Goal: Task Accomplishment & Management: Complete application form

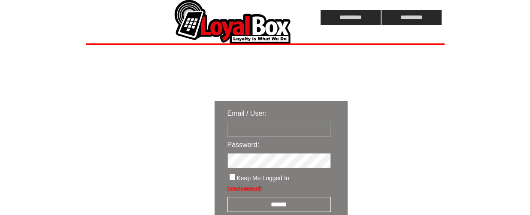
type input "**********"
click at [282, 202] on input "******" at bounding box center [278, 204] width 103 height 15
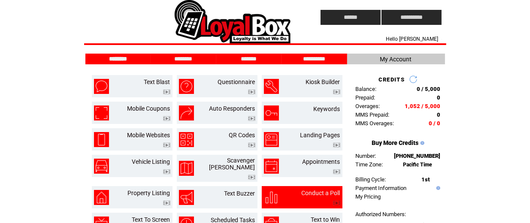
scroll to position [54, 0]
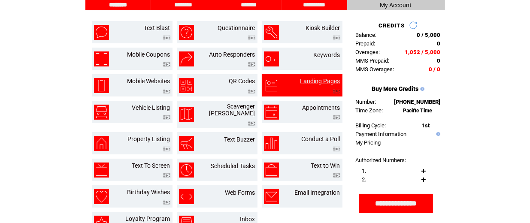
click at [325, 82] on link "Landing Pages" at bounding box center [320, 81] width 40 height 7
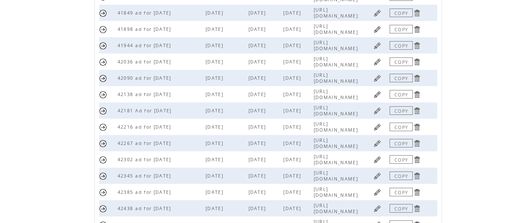
scroll to position [288, 0]
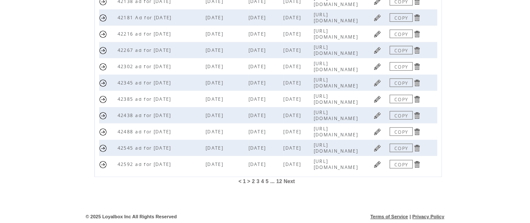
click at [281, 181] on span "12" at bounding box center [279, 182] width 6 height 6
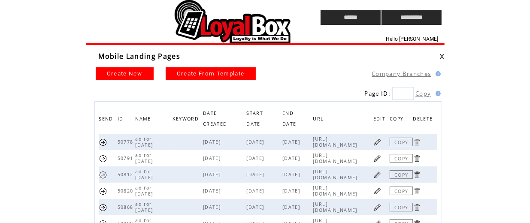
scroll to position [223, 0]
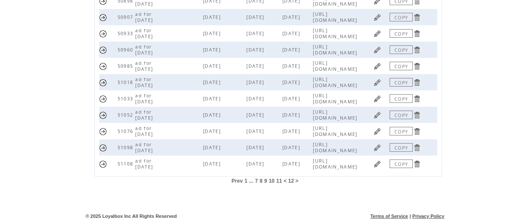
click at [398, 167] on link "COPY" at bounding box center [401, 164] width 23 height 9
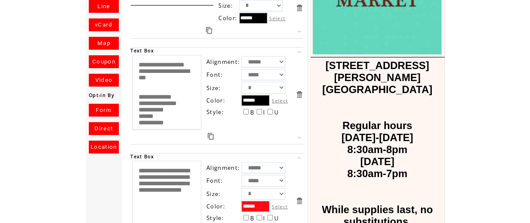
scroll to position [188, 0]
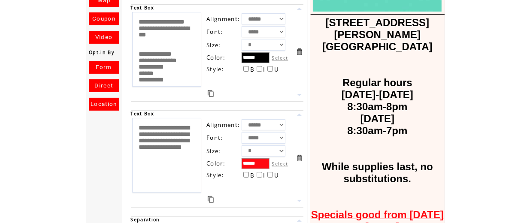
click at [185, 146] on textarea "**********" at bounding box center [167, 155] width 70 height 75
click at [154, 173] on textarea "**********" at bounding box center [167, 155] width 70 height 75
type textarea "**********"
click at [239, 194] on div at bounding box center [211, 199] width 160 height 11
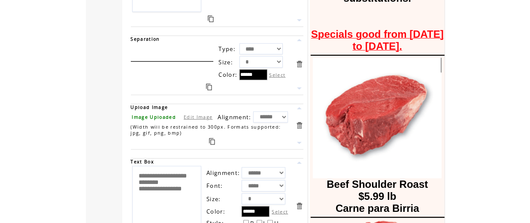
scroll to position [413, 0]
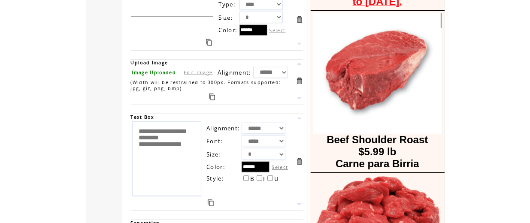
click at [193, 73] on link "Edit Image" at bounding box center [198, 72] width 29 height 6
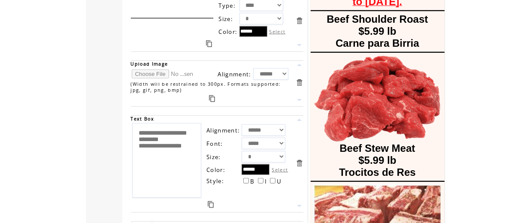
click at [161, 73] on input "file" at bounding box center [164, 74] width 64 height 9
type input "**********"
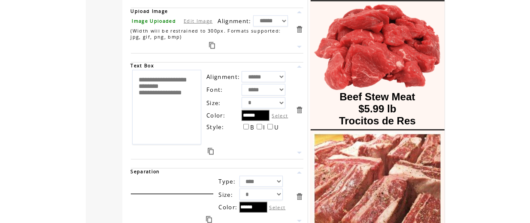
scroll to position [475, 0]
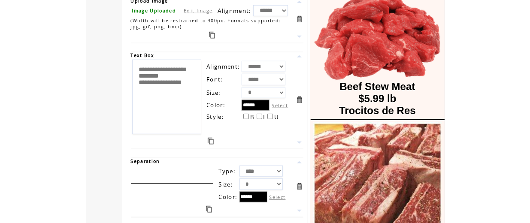
drag, startPoint x: 164, startPoint y: 103, endPoint x: 135, endPoint y: 63, distance: 49.5
click at [135, 63] on textarea "**********" at bounding box center [167, 97] width 70 height 75
type textarea "*"
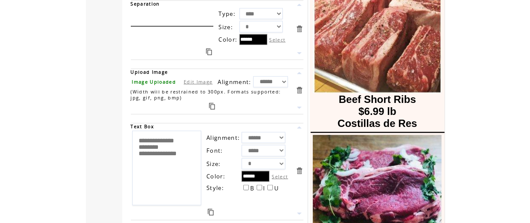
scroll to position [676, 0]
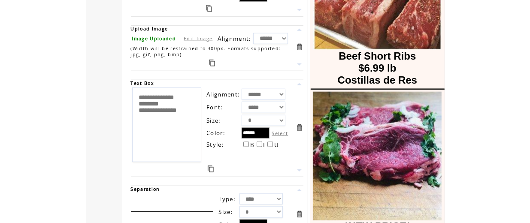
type textarea "**********"
click at [197, 36] on link "Edit Image" at bounding box center [198, 38] width 29 height 6
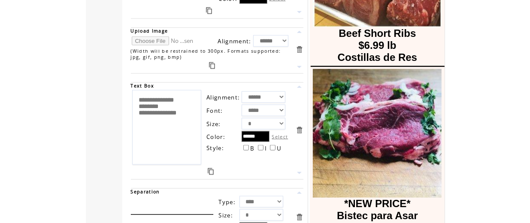
click at [153, 40] on input "file" at bounding box center [164, 40] width 64 height 9
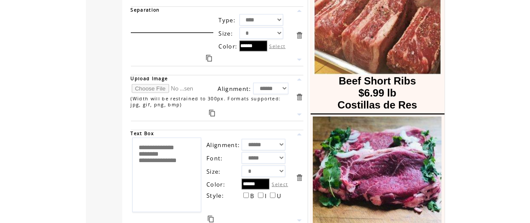
scroll to position [629, 0]
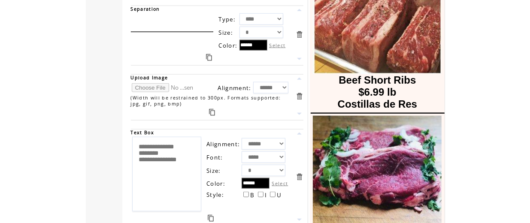
click at [156, 86] on input "file" at bounding box center [164, 87] width 64 height 9
type input "**********"
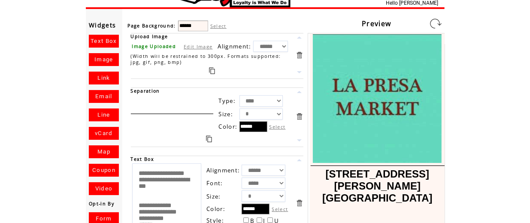
scroll to position [36, 0]
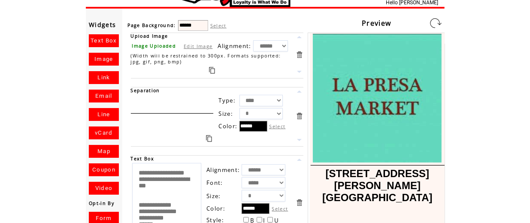
click at [435, 23] on link at bounding box center [436, 23] width 14 height 14
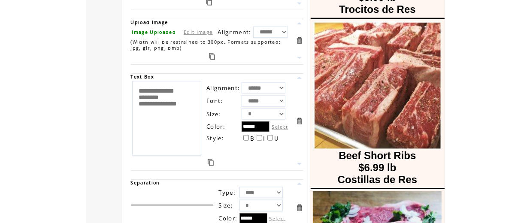
scroll to position [683, 0]
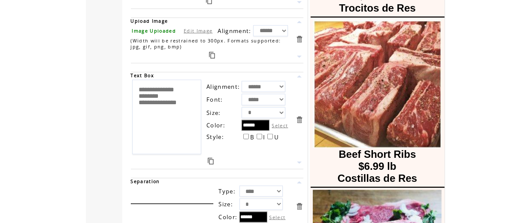
drag, startPoint x: 196, startPoint y: 109, endPoint x: 135, endPoint y: 90, distance: 63.9
click at [135, 90] on textarea "**********" at bounding box center [167, 117] width 70 height 75
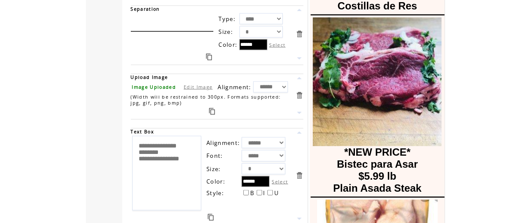
scroll to position [855, 0]
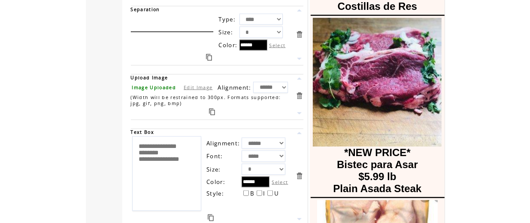
type textarea "**********"
click at [197, 88] on link "Edit Image" at bounding box center [198, 87] width 29 height 6
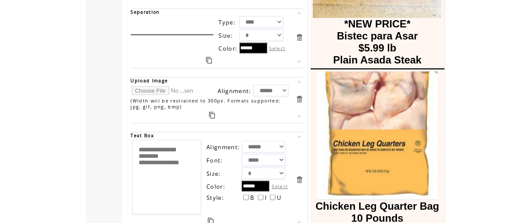
click at [162, 88] on input "file" at bounding box center [164, 90] width 64 height 9
type input "**********"
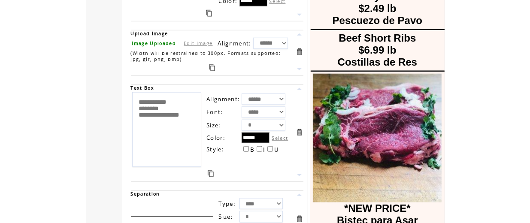
scroll to position [712, 0]
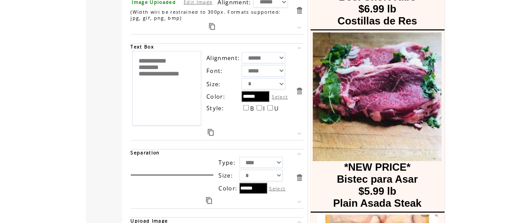
click at [213, 25] on link at bounding box center [212, 26] width 6 height 7
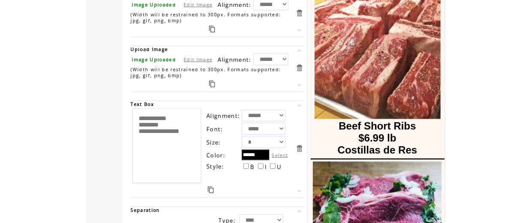
click at [212, 188] on link at bounding box center [211, 190] width 6 height 7
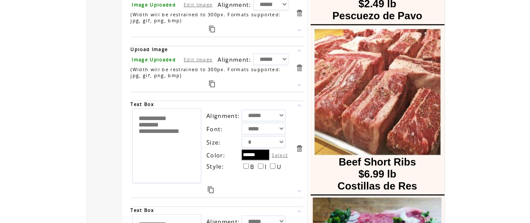
click at [299, 83] on link at bounding box center [299, 86] width 8 height 8
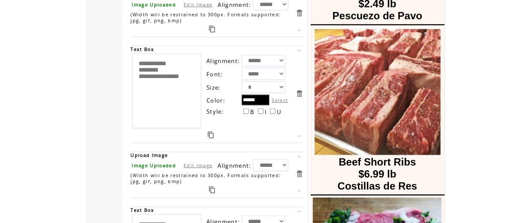
scroll to position [771, 0]
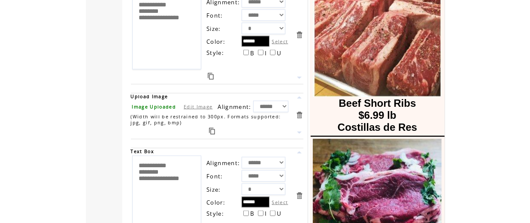
click at [198, 103] on link "Edit Image" at bounding box center [198, 106] width 29 height 6
click at [146, 106] on input "file" at bounding box center [164, 106] width 64 height 9
type input "**********"
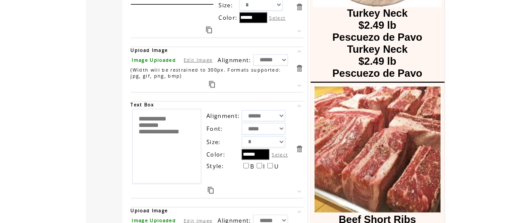
scroll to position [683, 0]
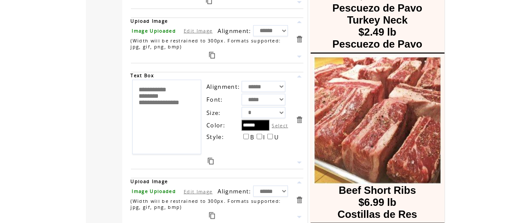
drag, startPoint x: 164, startPoint y: 115, endPoint x: 144, endPoint y: 85, distance: 35.8
click at [144, 85] on textarea "**********" at bounding box center [167, 117] width 70 height 75
type textarea "*"
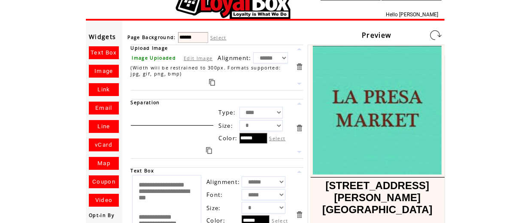
scroll to position [0, 0]
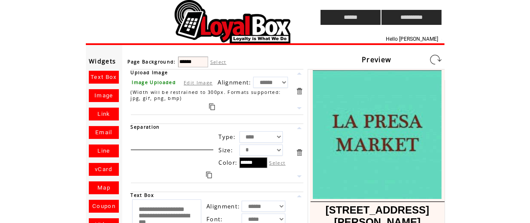
type textarea "**********"
click at [437, 62] on link at bounding box center [436, 60] width 14 height 14
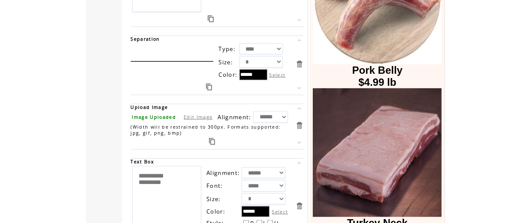
scroll to position [671, 0]
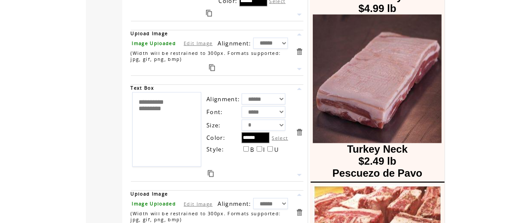
drag, startPoint x: 170, startPoint y: 115, endPoint x: 116, endPoint y: 93, distance: 58.3
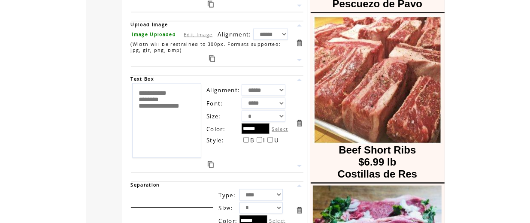
scroll to position [841, 0]
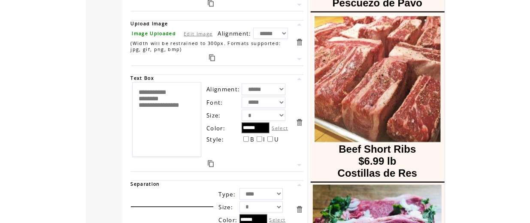
type textarea "**********"
click at [164, 122] on textarea "**********" at bounding box center [167, 119] width 70 height 75
drag, startPoint x: 164, startPoint y: 122, endPoint x: 121, endPoint y: 87, distance: 54.9
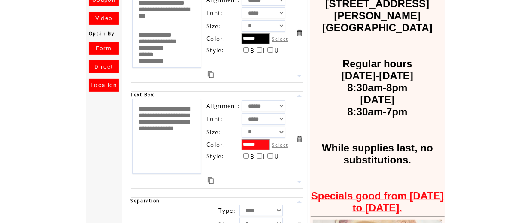
scroll to position [0, 0]
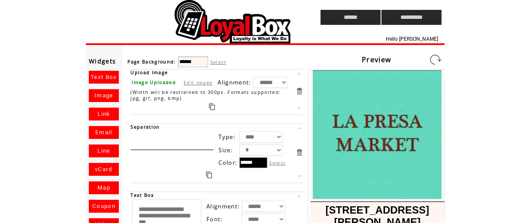
type textarea "**********"
click at [440, 60] on link at bounding box center [436, 60] width 14 height 14
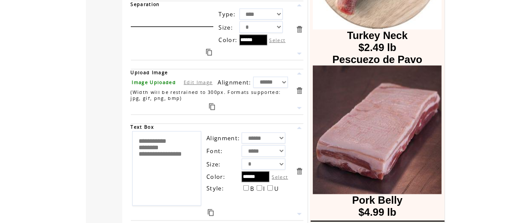
scroll to position [619, 0]
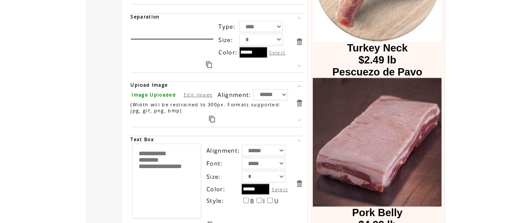
click at [210, 63] on link at bounding box center [209, 64] width 6 height 7
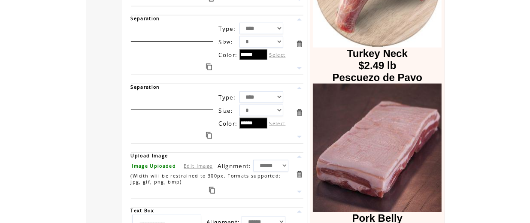
click at [299, 133] on link at bounding box center [299, 137] width 8 height 8
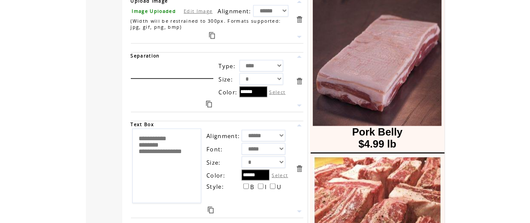
scroll to position [708, 0]
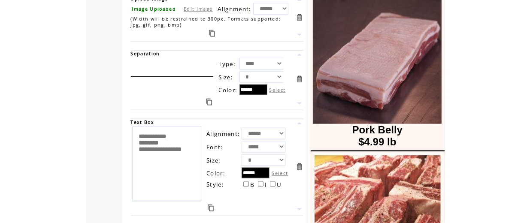
click at [301, 100] on link at bounding box center [299, 104] width 8 height 8
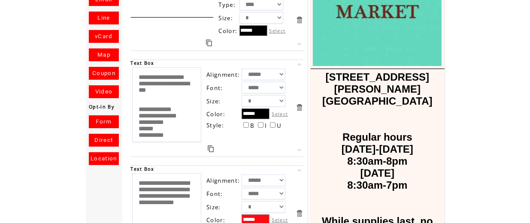
scroll to position [0, 0]
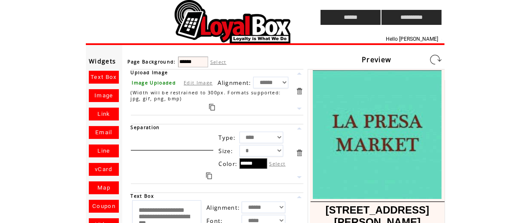
click at [439, 57] on link at bounding box center [436, 60] width 14 height 14
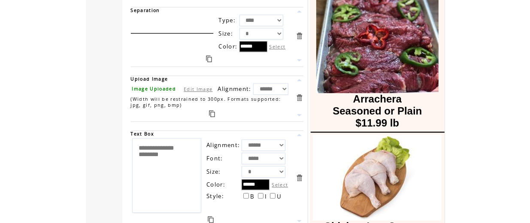
scroll to position [1778, 0]
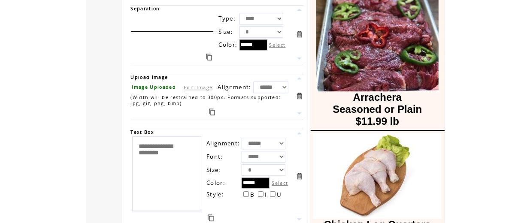
click at [299, 92] on link at bounding box center [299, 96] width 8 height 8
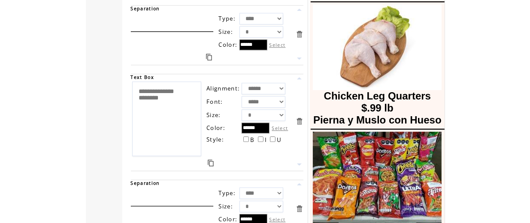
click at [300, 117] on link at bounding box center [299, 121] width 8 height 8
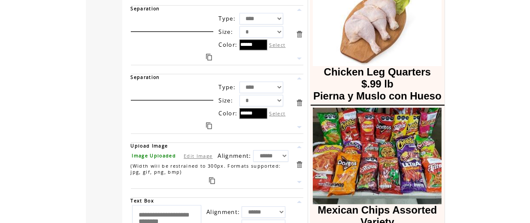
click at [298, 99] on link at bounding box center [299, 103] width 8 height 8
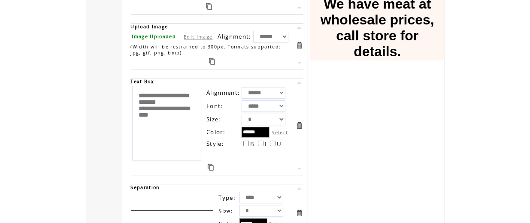
scroll to position [2303, 0]
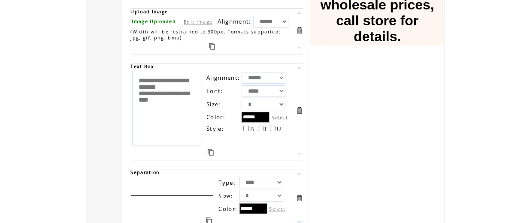
click at [302, 106] on link at bounding box center [299, 110] width 8 height 8
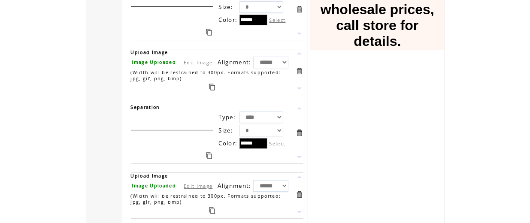
scroll to position [2260, 0]
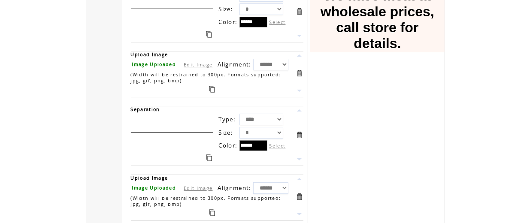
click at [301, 69] on link at bounding box center [299, 73] width 8 height 8
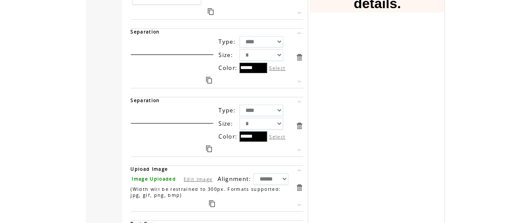
scroll to position [2214, 0]
click at [299, 54] on link at bounding box center [299, 58] width 8 height 8
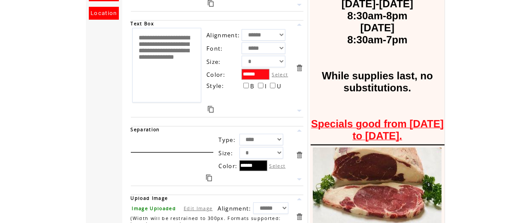
scroll to position [0, 0]
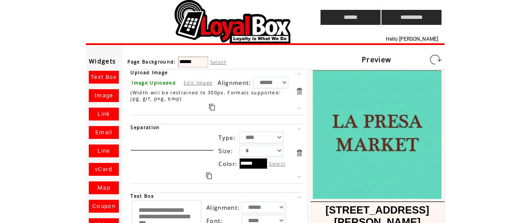
click at [434, 59] on link at bounding box center [436, 60] width 14 height 14
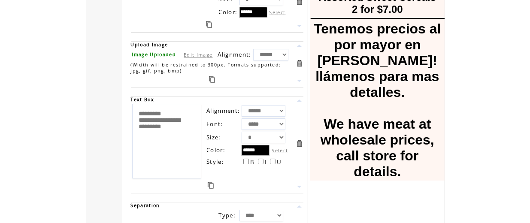
scroll to position [2031, 0]
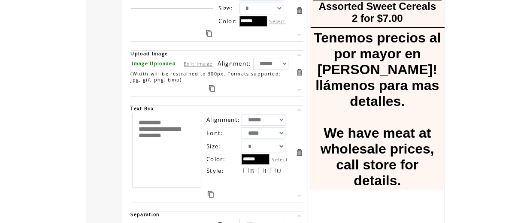
click at [209, 85] on link at bounding box center [212, 88] width 6 height 7
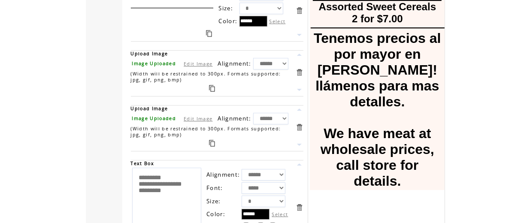
scroll to position [2096, 0]
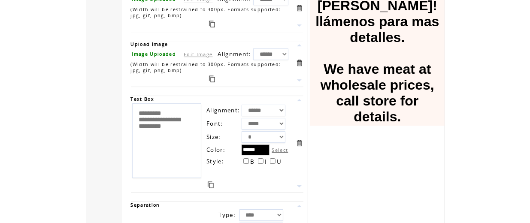
click at [208, 182] on link at bounding box center [211, 185] width 6 height 7
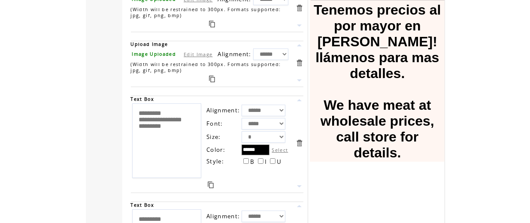
click at [300, 76] on link at bounding box center [299, 80] width 8 height 8
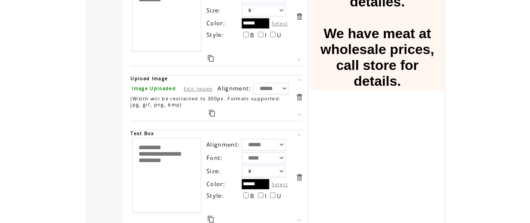
scroll to position [2169, 0]
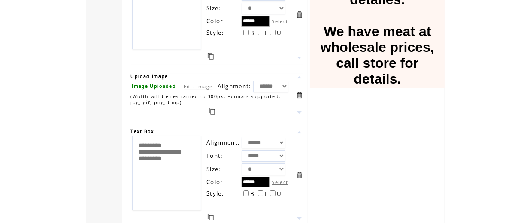
click at [200, 83] on table "Image Uploaded Edit Image" at bounding box center [172, 86] width 83 height 9
click at [198, 83] on link "Edit Image" at bounding box center [198, 86] width 29 height 6
click at [159, 82] on input "file" at bounding box center [164, 86] width 64 height 9
type input "**********"
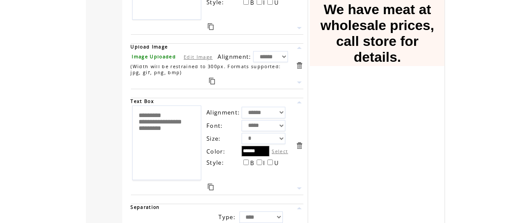
scroll to position [2191, 0]
drag, startPoint x: 179, startPoint y: 143, endPoint x: 125, endPoint y: 115, distance: 60.9
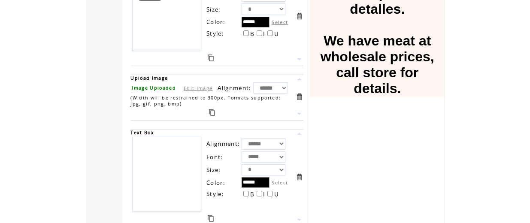
scroll to position [2163, 0]
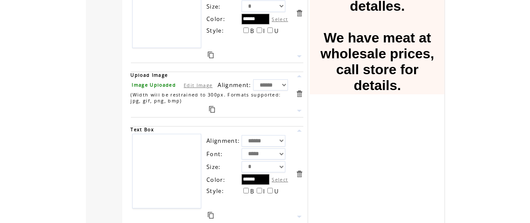
type textarea "*"
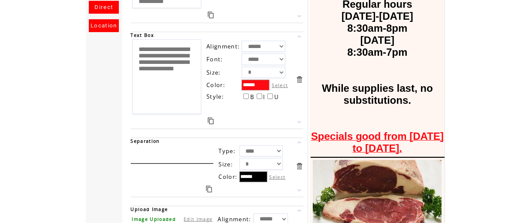
scroll to position [0, 0]
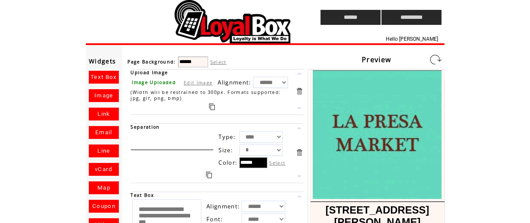
type textarea "**********"
click at [434, 61] on link at bounding box center [436, 60] width 14 height 14
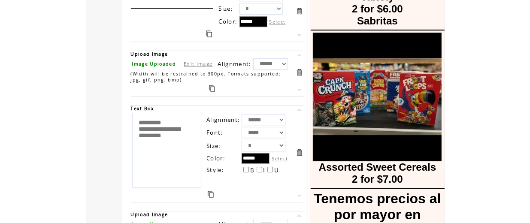
scroll to position [2022, 0]
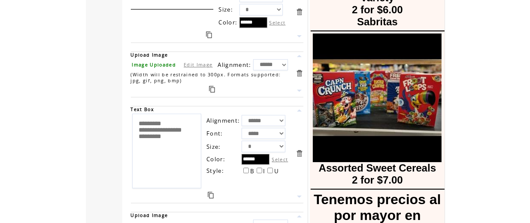
click at [210, 32] on link at bounding box center [209, 34] width 6 height 7
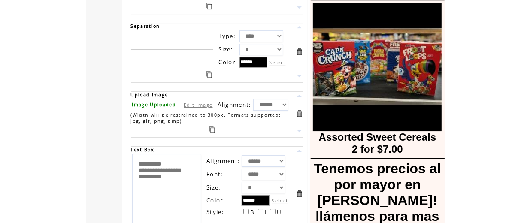
scroll to position [2058, 0]
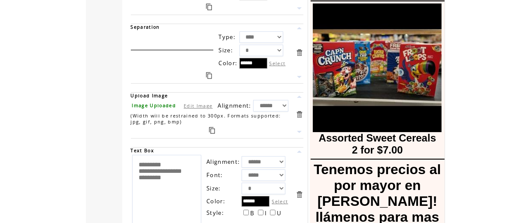
click at [301, 73] on link at bounding box center [299, 77] width 8 height 8
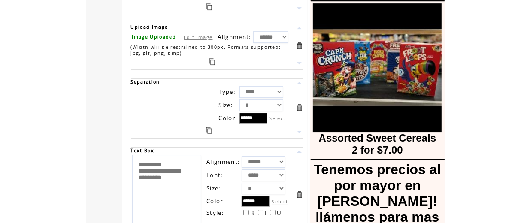
click at [300, 128] on link at bounding box center [299, 132] width 8 height 8
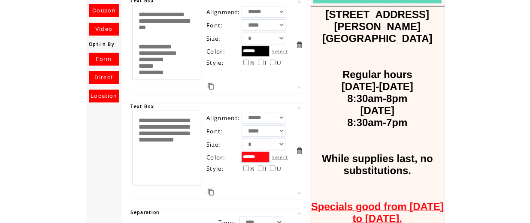
scroll to position [0, 0]
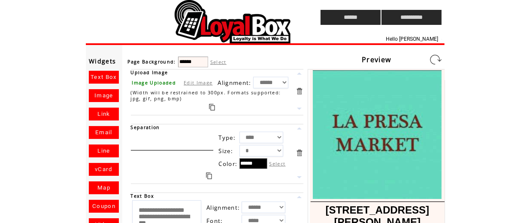
click at [440, 62] on link at bounding box center [436, 60] width 14 height 14
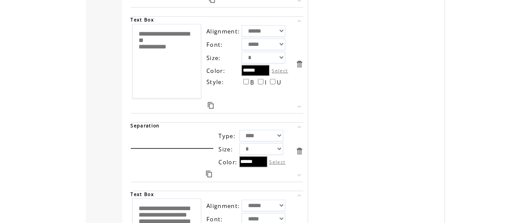
scroll to position [2907, 0]
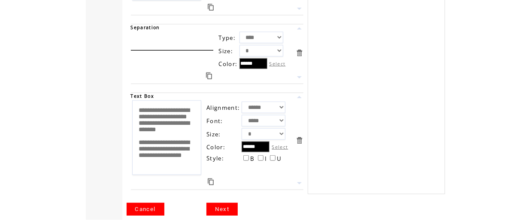
click at [224, 203] on link "Next" at bounding box center [221, 209] width 31 height 13
